Goal: Check status: Check status

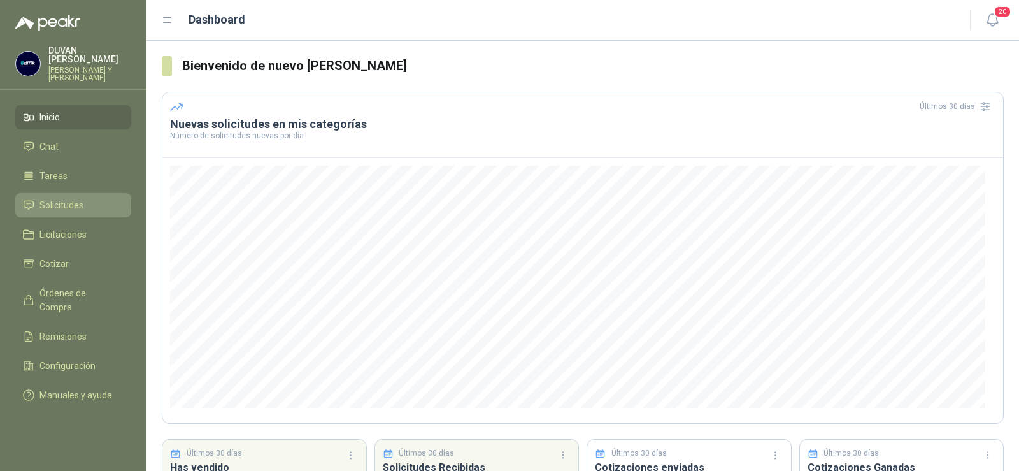
click at [45, 198] on span "Solicitudes" at bounding box center [62, 205] width 44 height 14
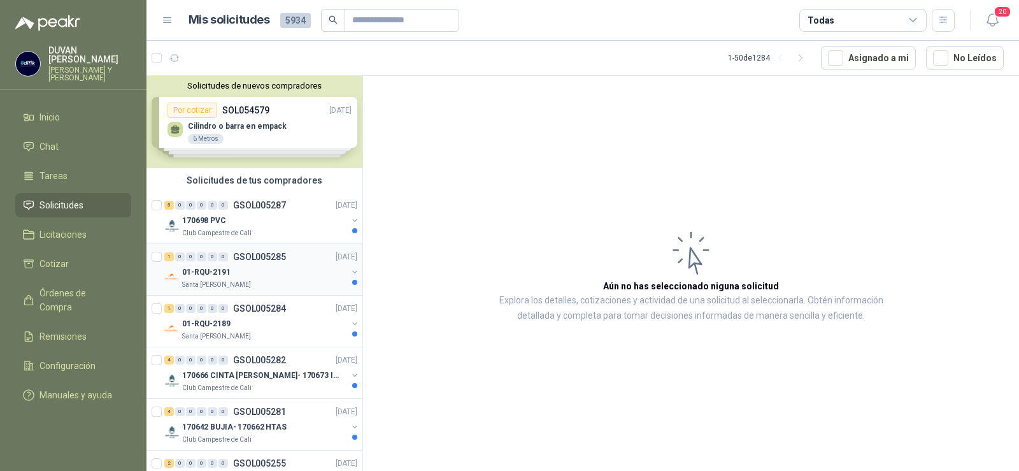
click at [250, 255] on p "GSOL005285" at bounding box center [259, 256] width 53 height 9
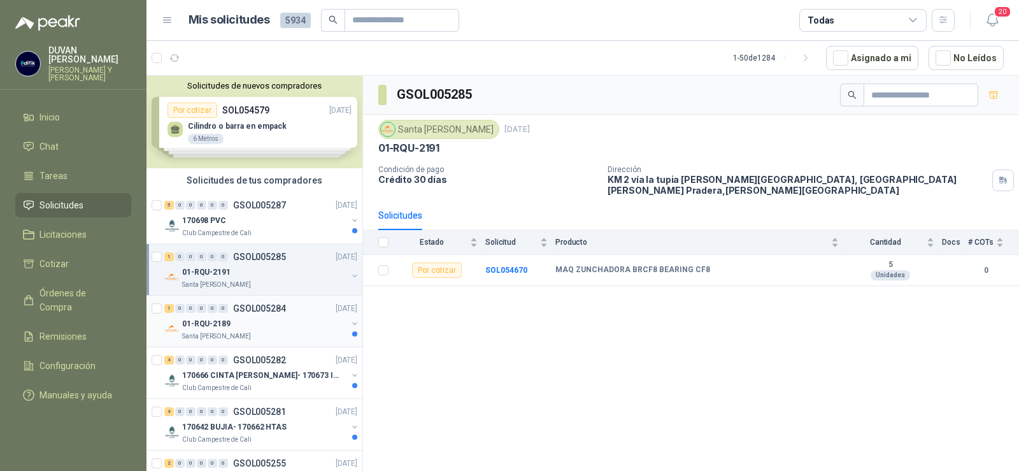
click at [255, 309] on p "GSOL005284" at bounding box center [259, 308] width 53 height 9
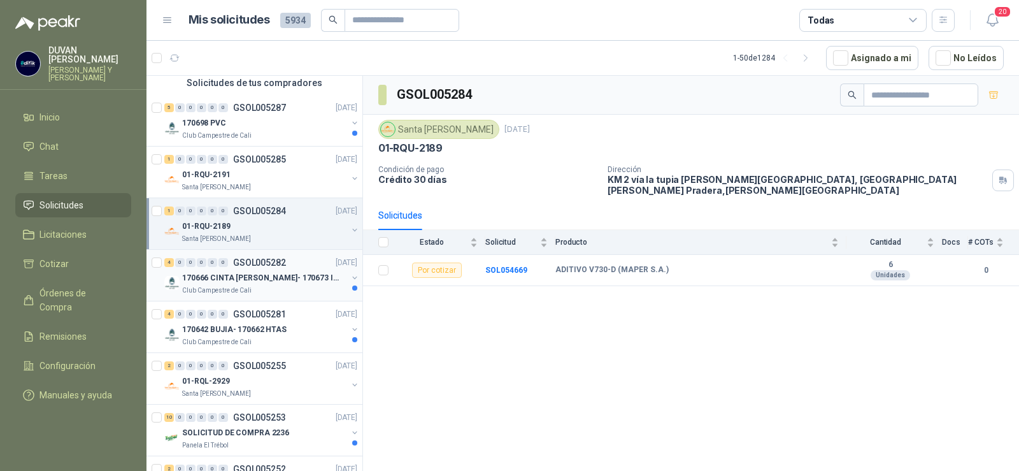
scroll to position [127, 0]
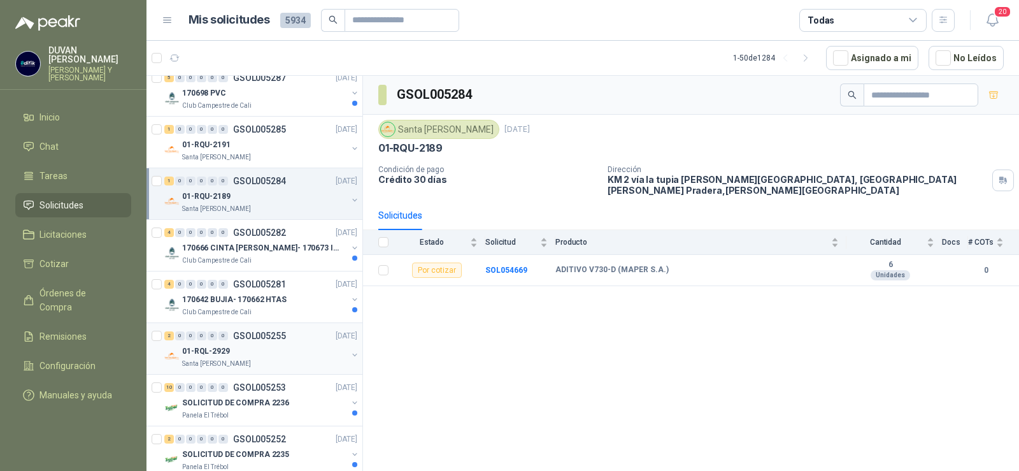
click at [266, 333] on p "GSOL005255" at bounding box center [259, 335] width 53 height 9
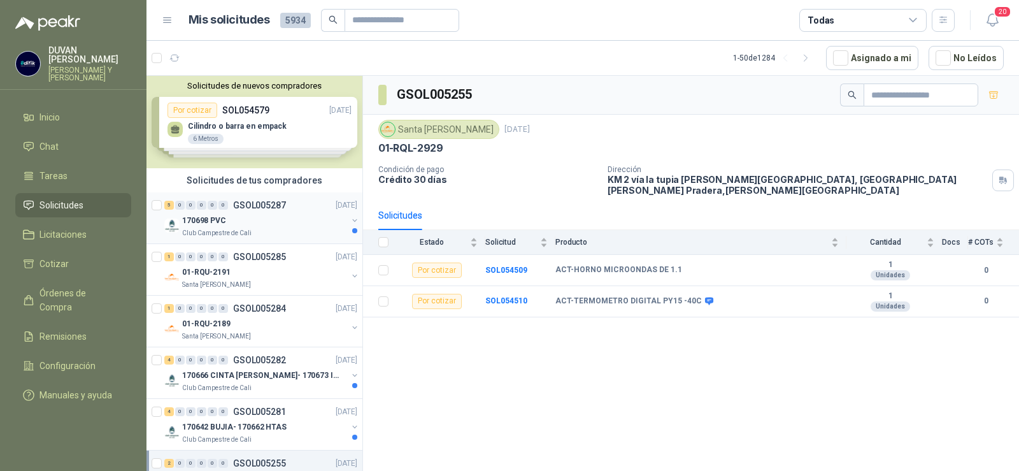
click at [266, 201] on p "GSOL005287" at bounding box center [259, 205] width 53 height 9
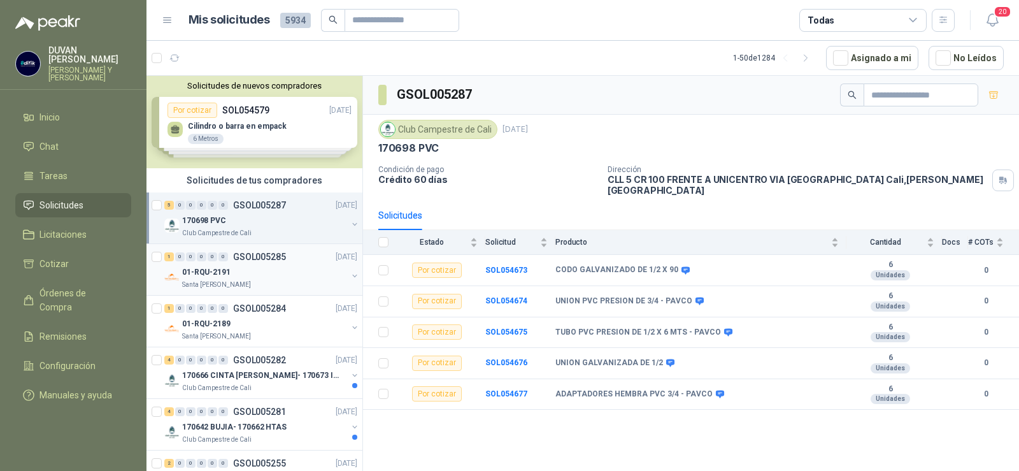
click at [268, 258] on p "GSOL005285" at bounding box center [259, 256] width 53 height 9
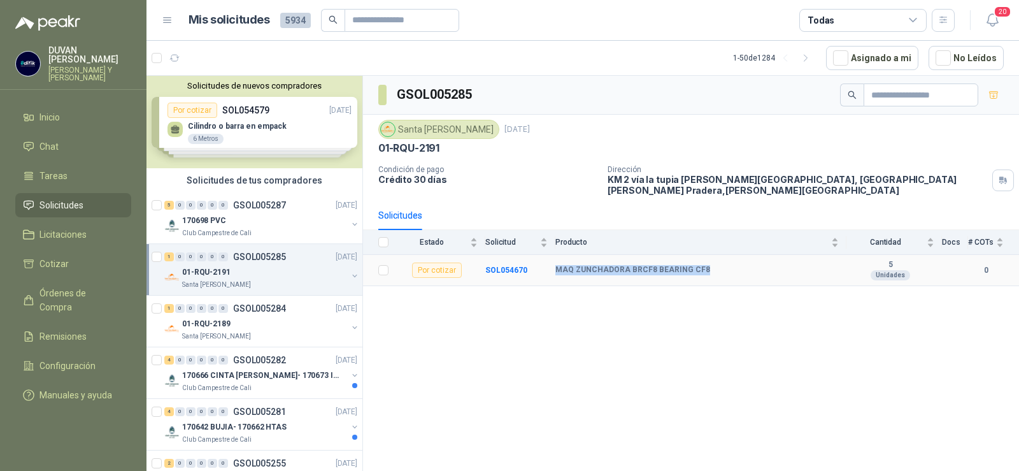
drag, startPoint x: 556, startPoint y: 262, endPoint x: 704, endPoint y: 261, distance: 148.5
click at [704, 265] on div "MAQ ZUNCHADORA BRCF8 BEARING CF8" at bounding box center [698, 270] width 284 height 10
copy b "MAQ ZUNCHADORA BRCF8 BEARING CF8"
click at [647, 326] on div "GSOL005285 [GEOGRAPHIC_DATA][PERSON_NAME] [DATE] 01-RQU-2191 Condición de pago …" at bounding box center [691, 275] width 656 height 399
drag, startPoint x: 575, startPoint y: 258, endPoint x: 650, endPoint y: 255, distance: 75.2
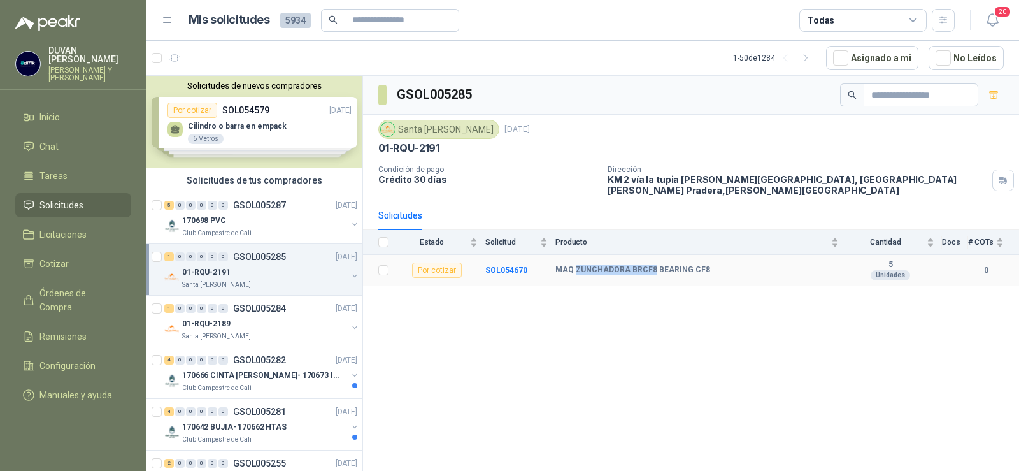
click at [650, 255] on td "MAQ ZUNCHADORA BRCF8 BEARING CF8" at bounding box center [701, 270] width 291 height 31
copy b "ZUNCHADORA BRCF8"
click at [259, 261] on p "GSOL005285" at bounding box center [259, 256] width 53 height 9
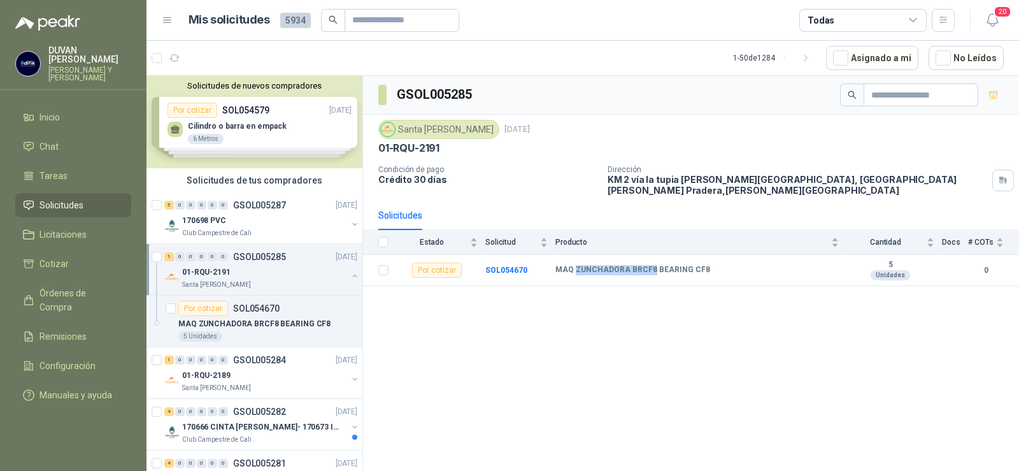
click at [247, 256] on p "GSOL005285" at bounding box center [259, 256] width 53 height 9
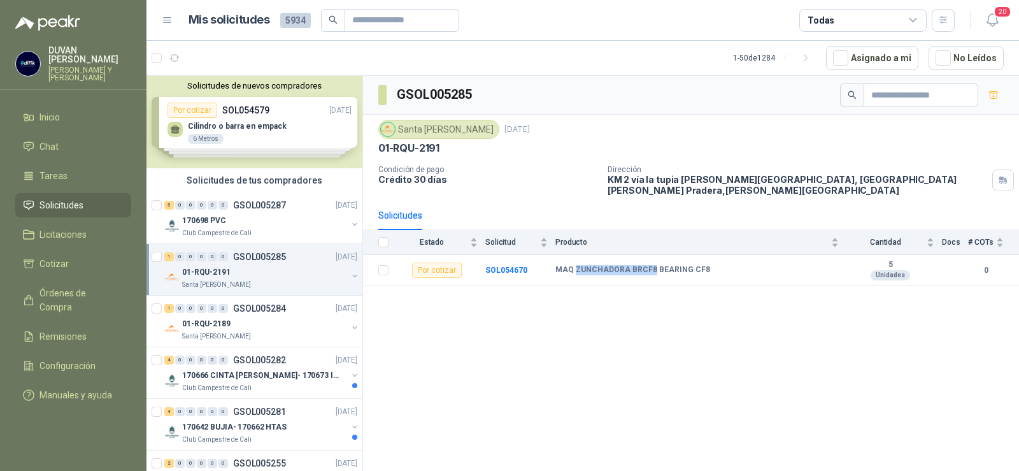
click at [247, 256] on p "GSOL005285" at bounding box center [259, 256] width 53 height 9
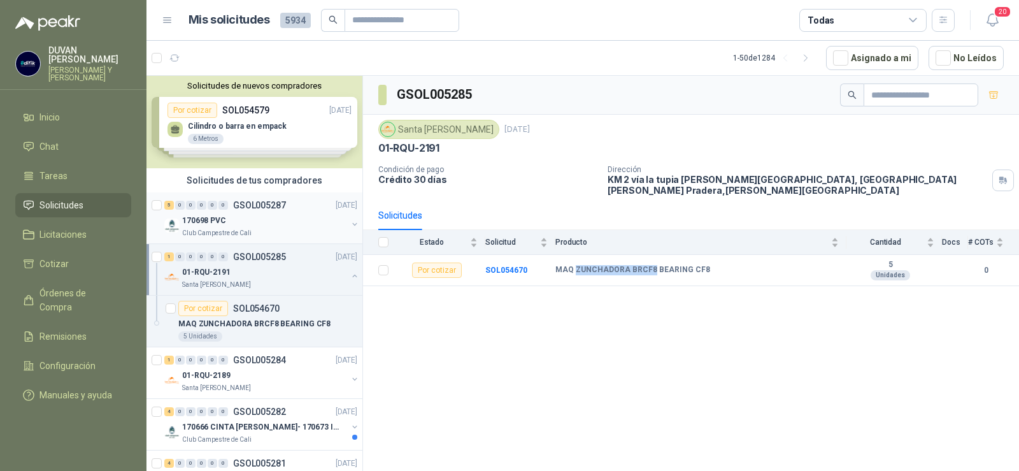
click at [256, 201] on p "GSOL005287" at bounding box center [259, 205] width 53 height 9
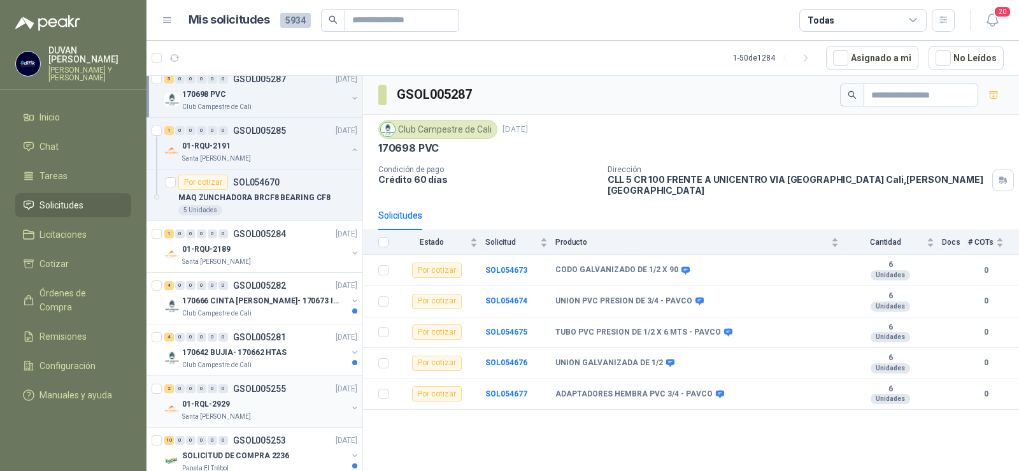
scroll to position [127, 0]
